Goal: Check status: Check status

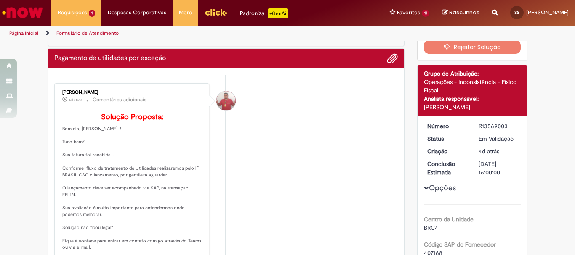
scroll to position [84, 0]
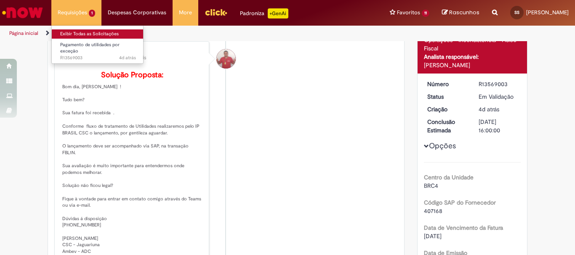
click at [69, 31] on link "Exibir Todas as Solicitações" at bounding box center [98, 33] width 93 height 9
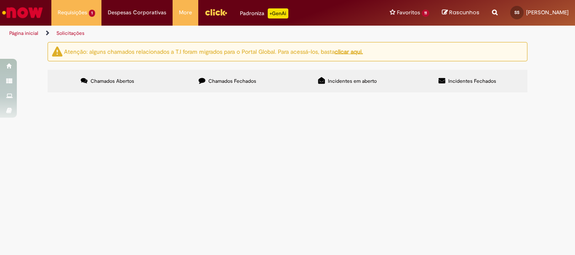
click at [227, 80] on span "Chamados Fechados" at bounding box center [232, 81] width 48 height 7
click at [0, 0] on span "Bom dia! Solicito liberação de retorno ao trabalho do Colaborador [PERSON_NAME]." at bounding box center [0, 0] width 0 height 0
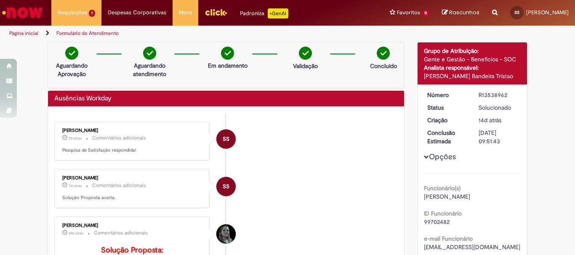
click at [475, 93] on dd "R13538962" at bounding box center [498, 95] width 52 height 8
drag, startPoint x: 476, startPoint y: 95, endPoint x: 509, endPoint y: 95, distance: 33.2
click at [509, 95] on div "R13538962" at bounding box center [497, 95] width 39 height 8
copy div "R13538962"
click at [212, 13] on img "Menu Cabeçalho" at bounding box center [215, 12] width 23 height 13
